Goal: Task Accomplishment & Management: Manage account settings

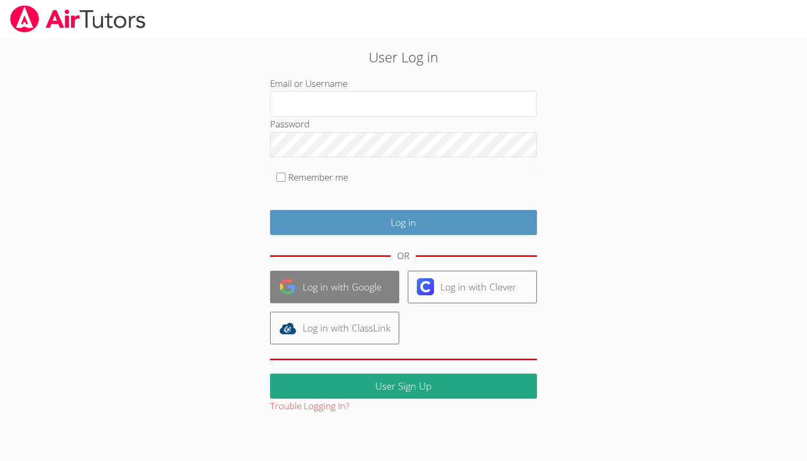
click at [370, 289] on link "Log in with Google" at bounding box center [334, 287] width 129 height 33
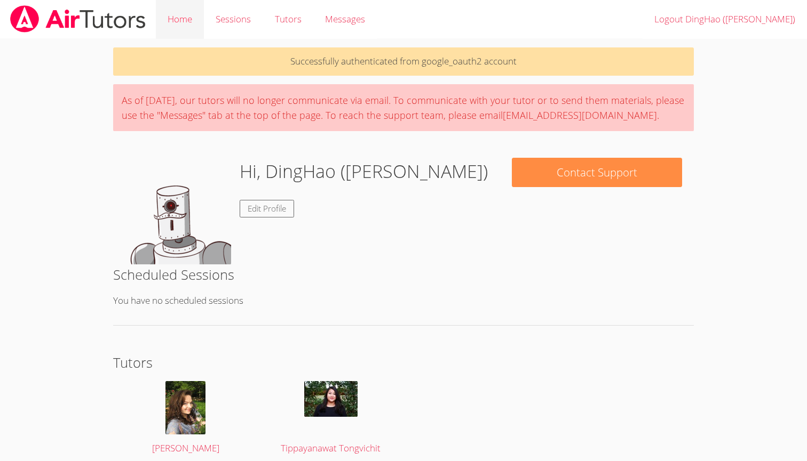
click at [190, 22] on link "Home" at bounding box center [180, 19] width 48 height 39
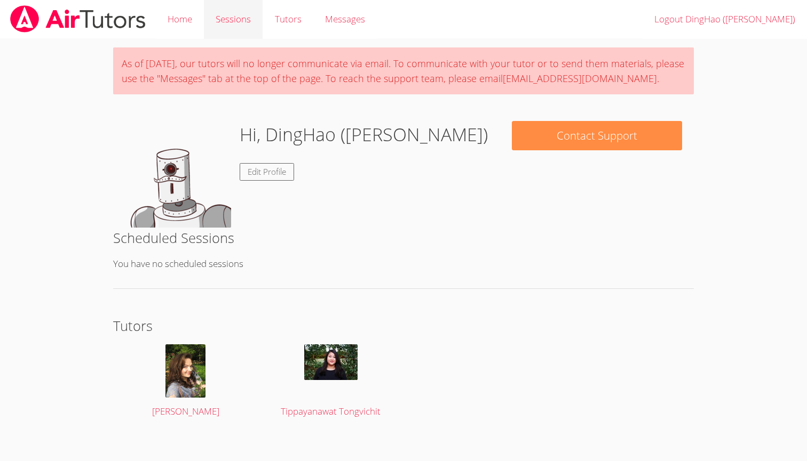
click at [214, 20] on link "Sessions" at bounding box center [233, 19] width 59 height 39
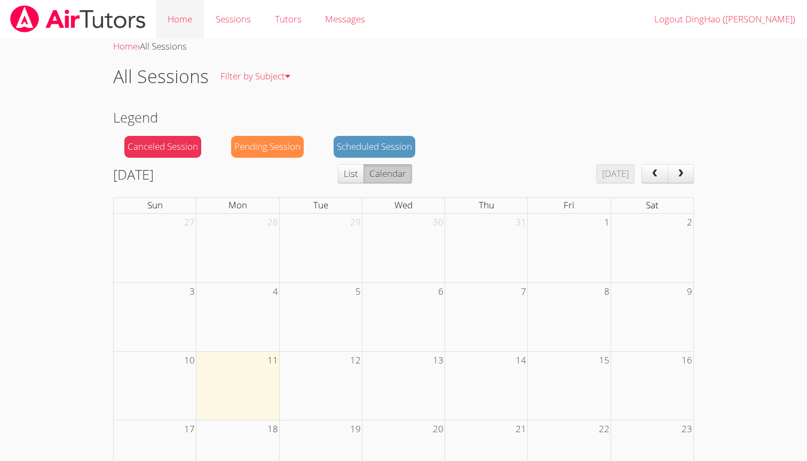
click at [178, 28] on link "Home" at bounding box center [180, 19] width 48 height 39
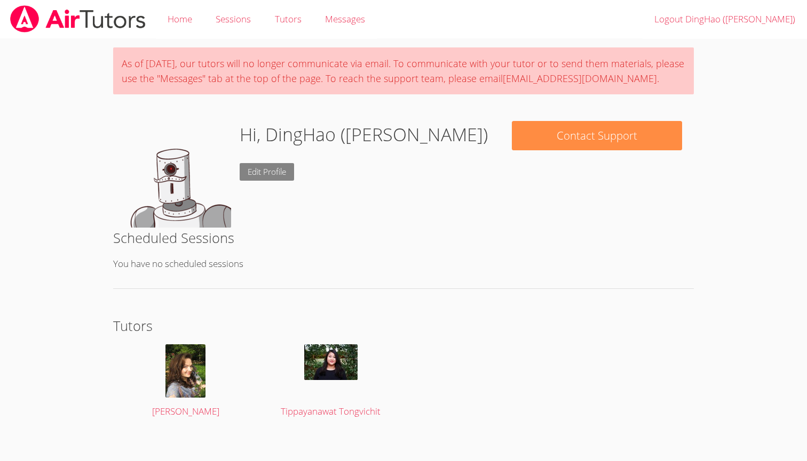
click at [276, 178] on link "Edit Profile" at bounding box center [267, 172] width 54 height 18
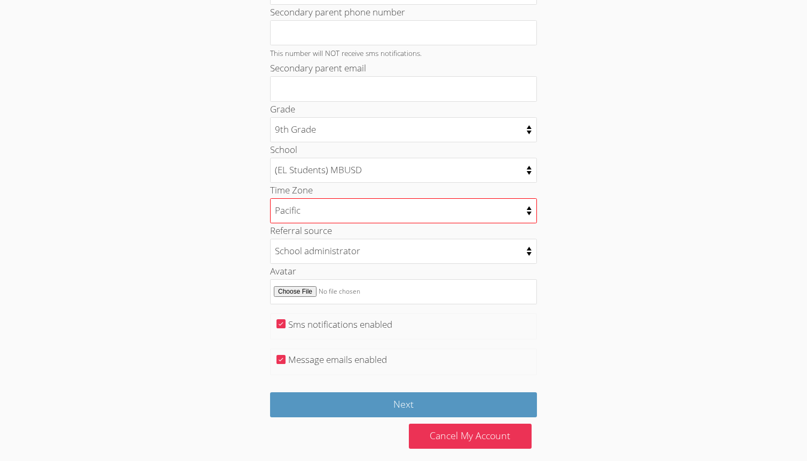
scroll to position [428, 0]
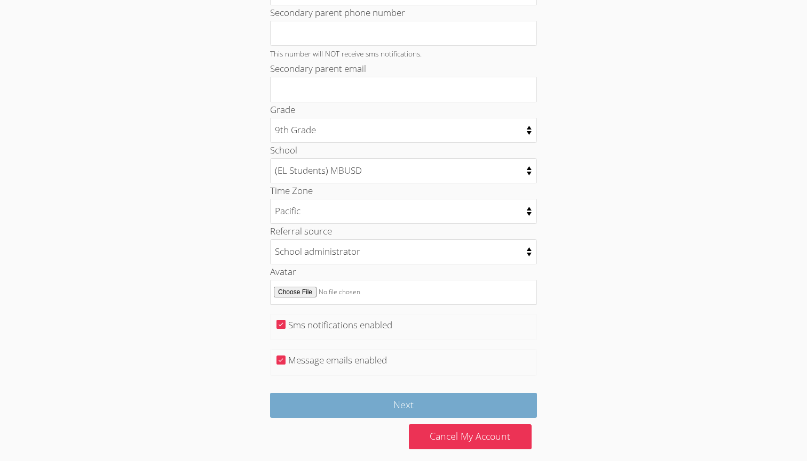
click at [357, 402] on input "Next" at bounding box center [403, 405] width 267 height 25
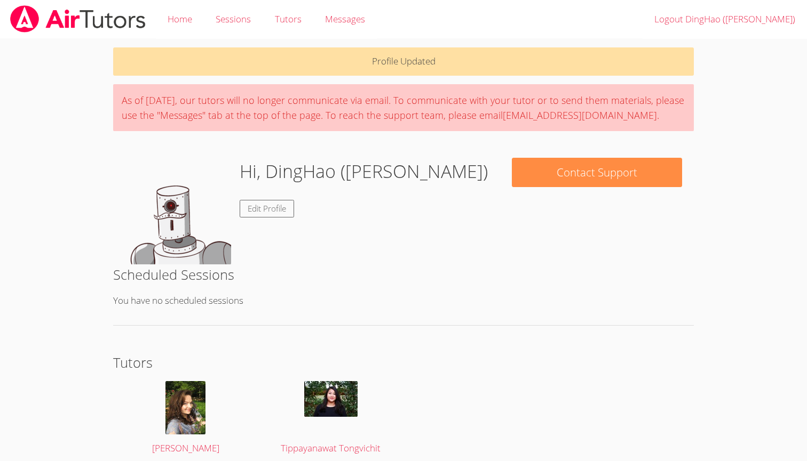
click at [350, 169] on h1 "Hi, DingHao ([PERSON_NAME])" at bounding box center [364, 171] width 248 height 27
click at [373, 280] on h2 "Scheduled Sessions" at bounding box center [403, 275] width 581 height 20
click at [282, 200] on link "Edit Profile" at bounding box center [267, 209] width 54 height 18
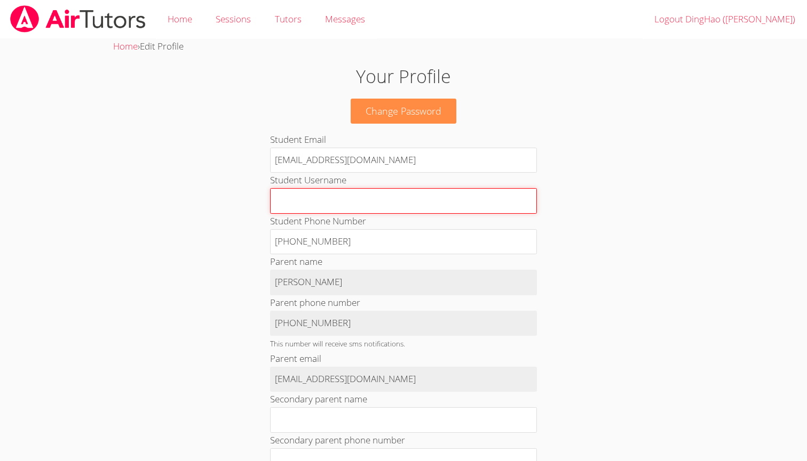
click at [282, 199] on input "Student Username" at bounding box center [403, 201] width 267 height 26
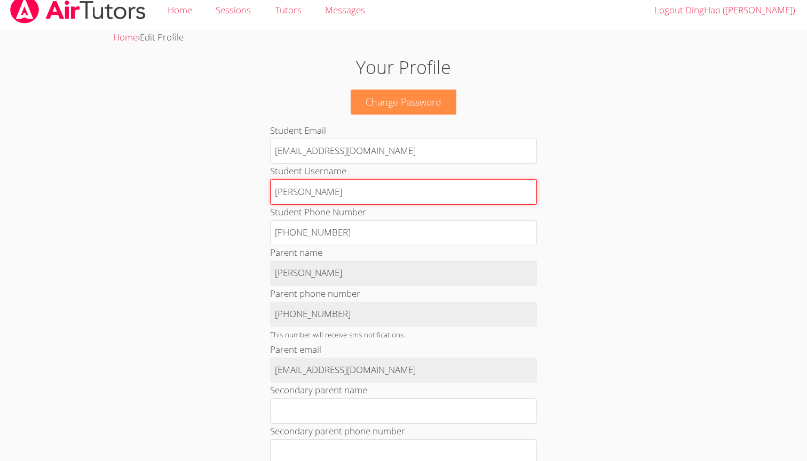
type input "Harris Shen"
click at [663, 323] on div "Home › Edit Profile Your Profile Change Password Student Email 28shend@mbusdapp…" at bounding box center [403, 452] width 605 height 845
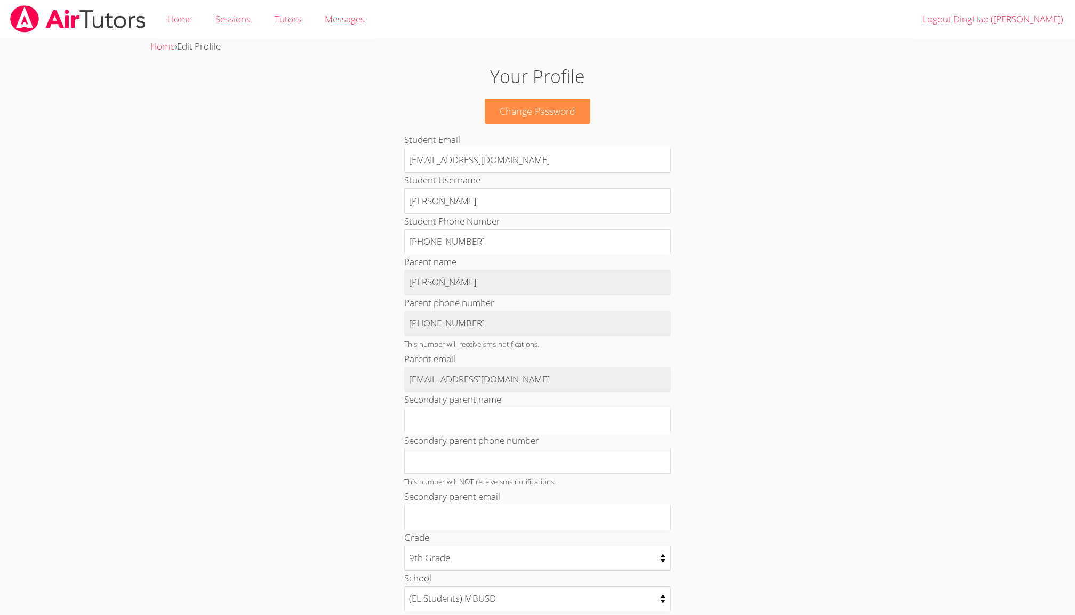
scroll to position [0, 0]
